Goal: Task Accomplishment & Management: Complete application form

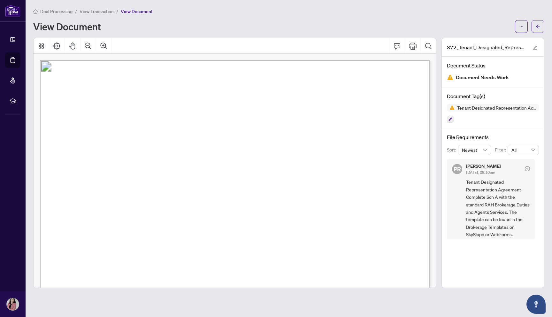
scroll to position [1394, 0]
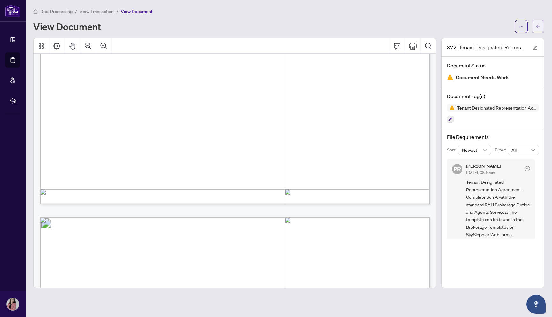
click at [534, 29] on button "button" at bounding box center [538, 26] width 13 height 13
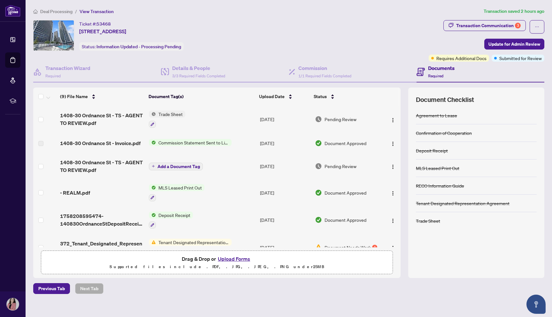
click at [219, 259] on button "Upload Forms" at bounding box center [234, 259] width 36 height 8
click at [212, 263] on p "Supported files include .PDF, .JPG, .JPEG, .PNG under 25 MB" at bounding box center [217, 267] width 344 height 8
click at [223, 259] on button "Upload Forms" at bounding box center [234, 259] width 36 height 8
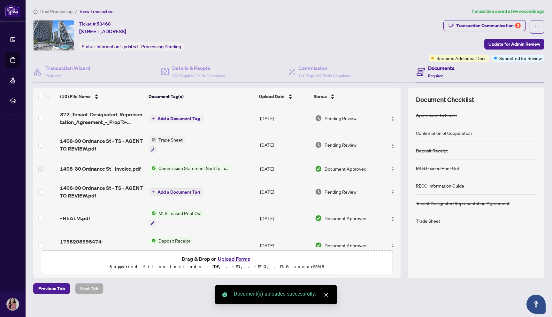
click at [188, 119] on span "Add a Document Tag" at bounding box center [178, 118] width 42 height 4
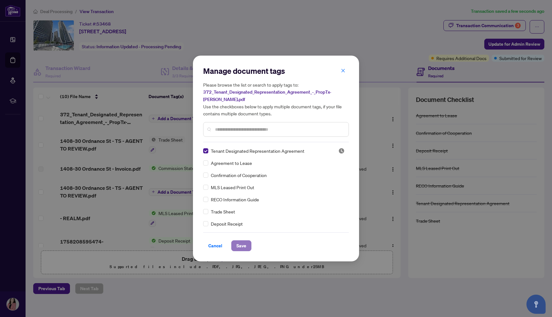
click at [236, 247] on span "Save" at bounding box center [241, 246] width 10 height 10
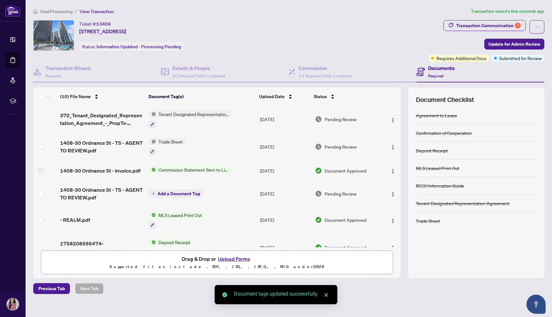
click at [123, 117] on span "372_Tenant_Designated_Representation_Agreement_-_PropTx-[PERSON_NAME].pdf" at bounding box center [102, 118] width 84 height 15
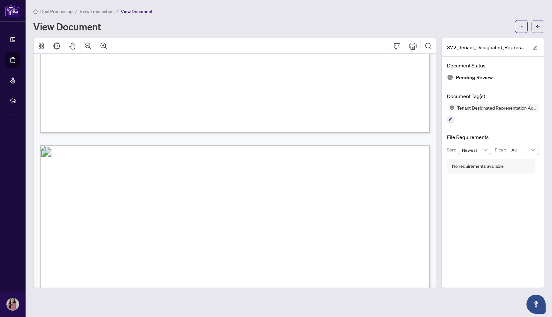
scroll to position [947, 0]
click at [539, 28] on span "button" at bounding box center [538, 26] width 4 height 10
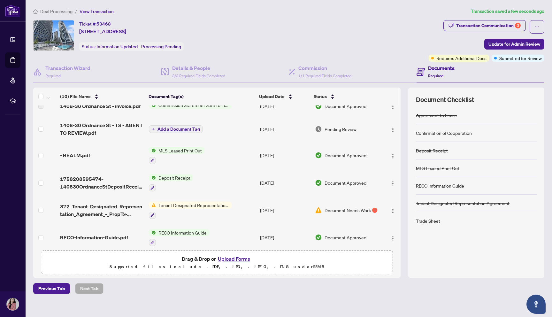
scroll to position [122, 0]
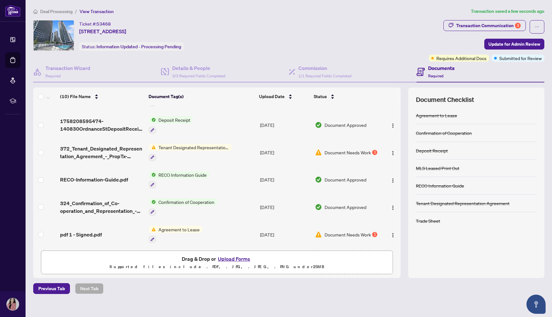
click at [377, 149] on td "Document Needs Work 1" at bounding box center [346, 152] width 69 height 27
click at [242, 260] on button "Upload Forms" at bounding box center [234, 259] width 36 height 8
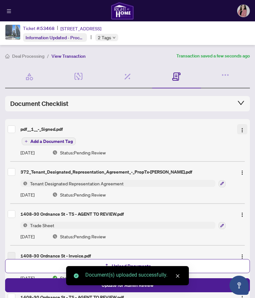
click at [243, 128] on img "button" at bounding box center [242, 130] width 5 height 5
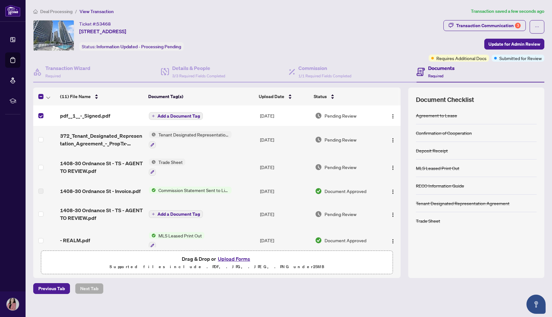
click at [191, 118] on button "Add a Document Tag" at bounding box center [176, 116] width 54 height 8
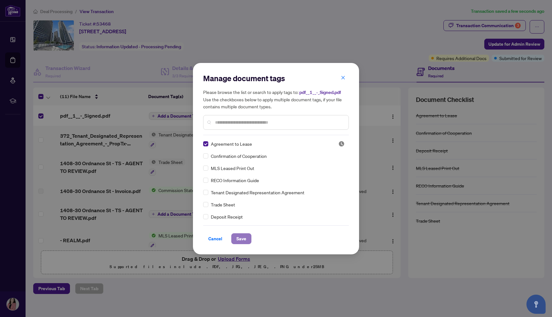
click at [239, 238] on span "Save" at bounding box center [241, 239] width 10 height 10
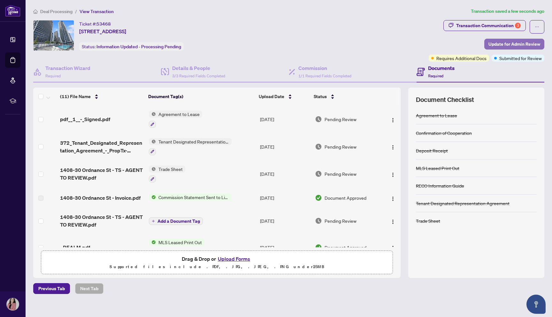
click at [536, 40] on span "Update for Admin Review" at bounding box center [514, 44] width 52 height 10
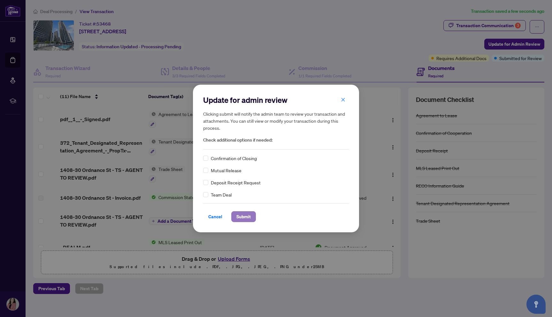
click at [239, 218] on span "Submit" at bounding box center [243, 216] width 14 height 10
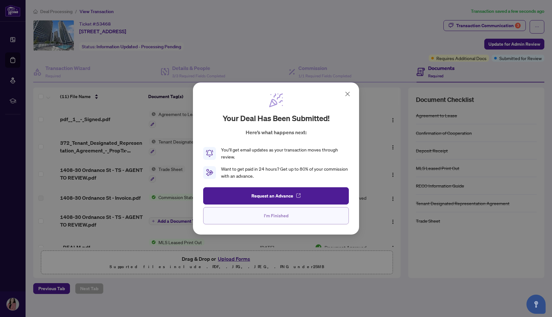
click at [293, 221] on button "I'm Finished" at bounding box center [276, 215] width 146 height 17
